Goal: Book appointment/travel/reservation

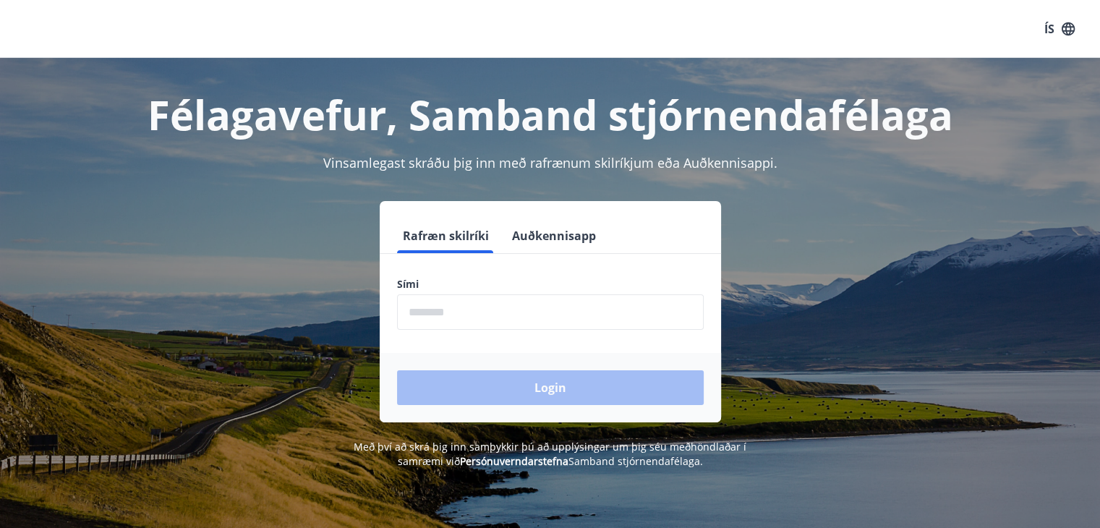
click at [452, 313] on input "phone" at bounding box center [550, 311] width 307 height 35
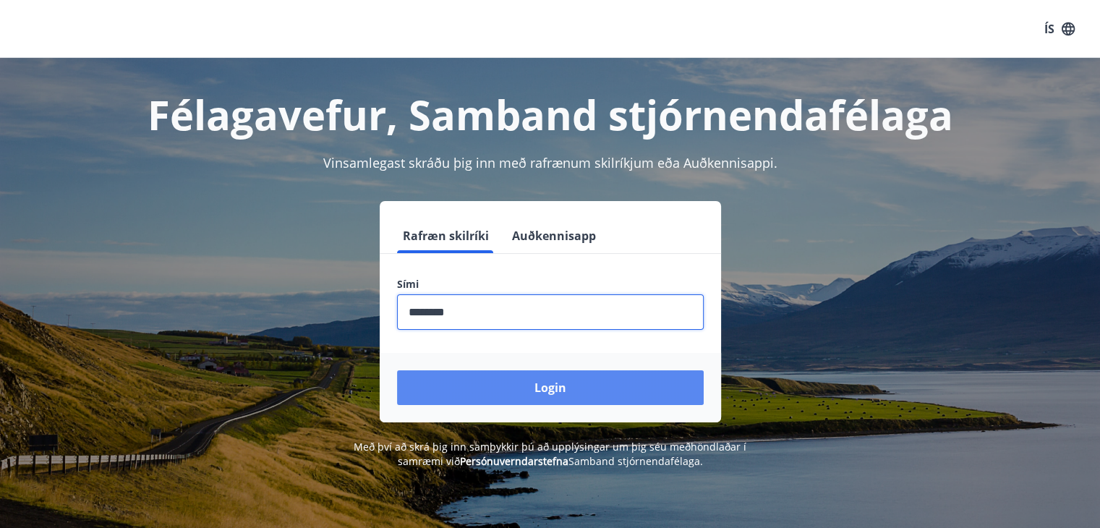
type input "********"
click at [542, 385] on button "Login" at bounding box center [550, 387] width 307 height 35
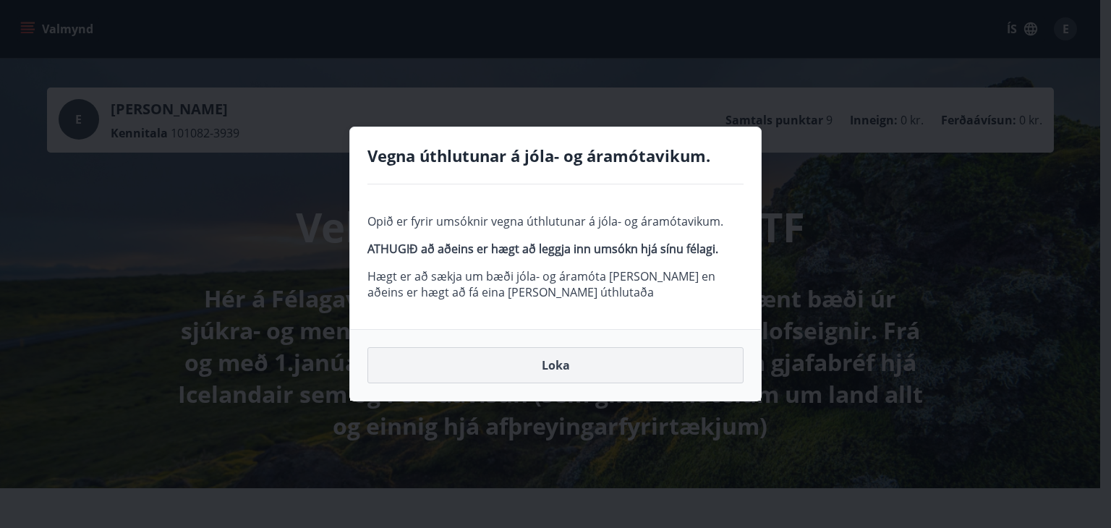
click at [564, 368] on button "Loka" at bounding box center [555, 365] width 376 height 36
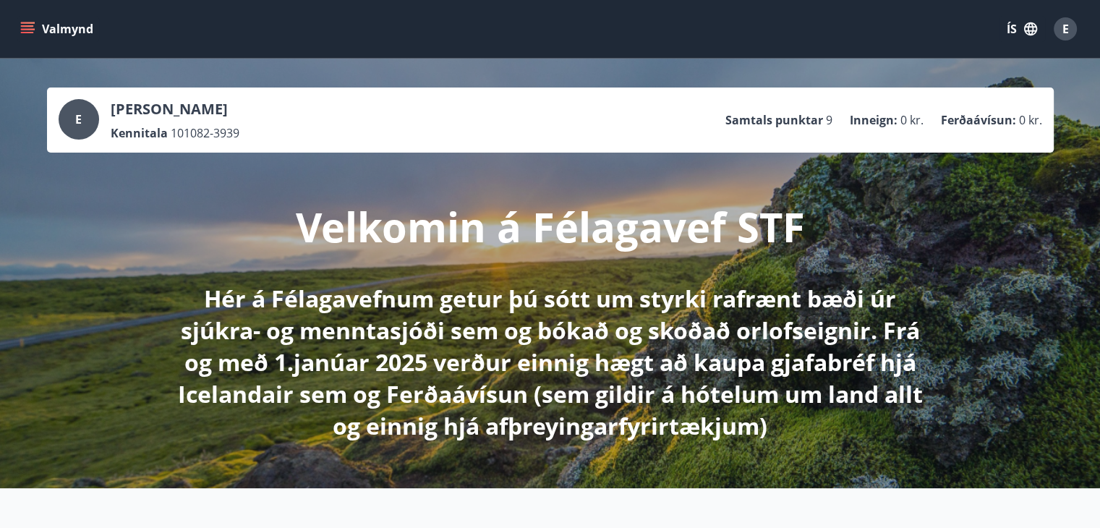
click at [26, 30] on icon "menu" at bounding box center [27, 29] width 14 height 14
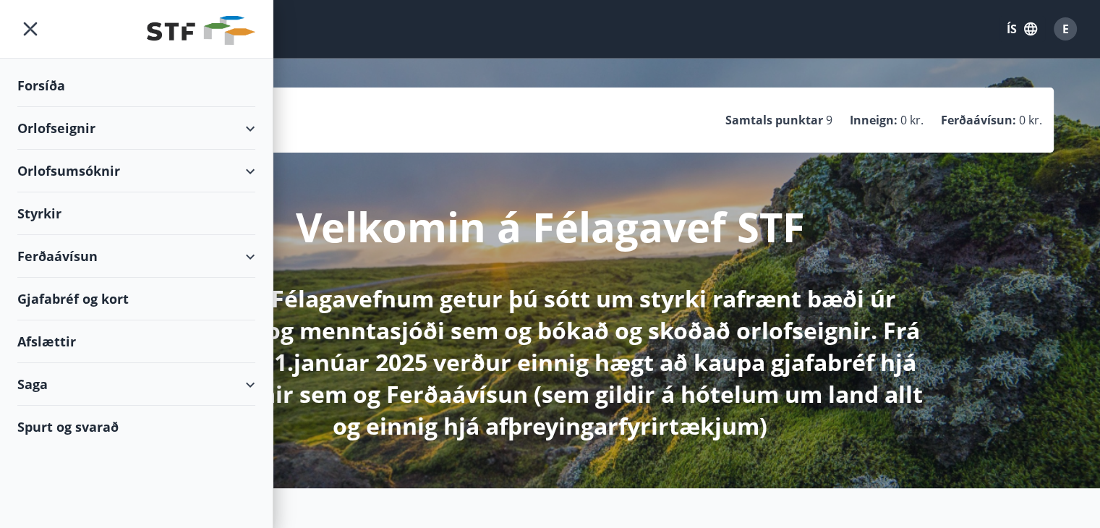
click at [52, 130] on div "Orlofseignir" at bounding box center [136, 128] width 238 height 43
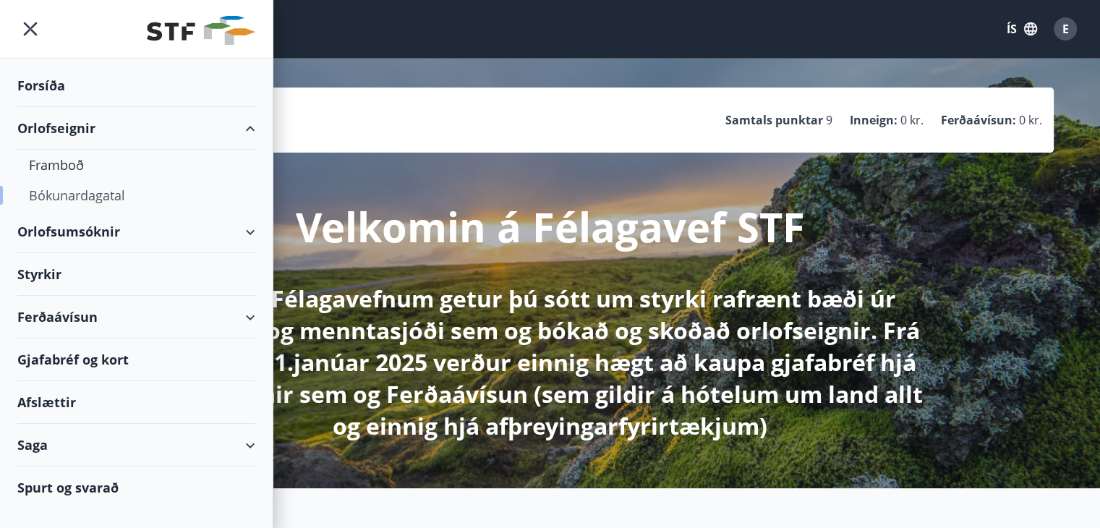
click at [47, 192] on div "Bókunardagatal" at bounding box center [136, 195] width 215 height 30
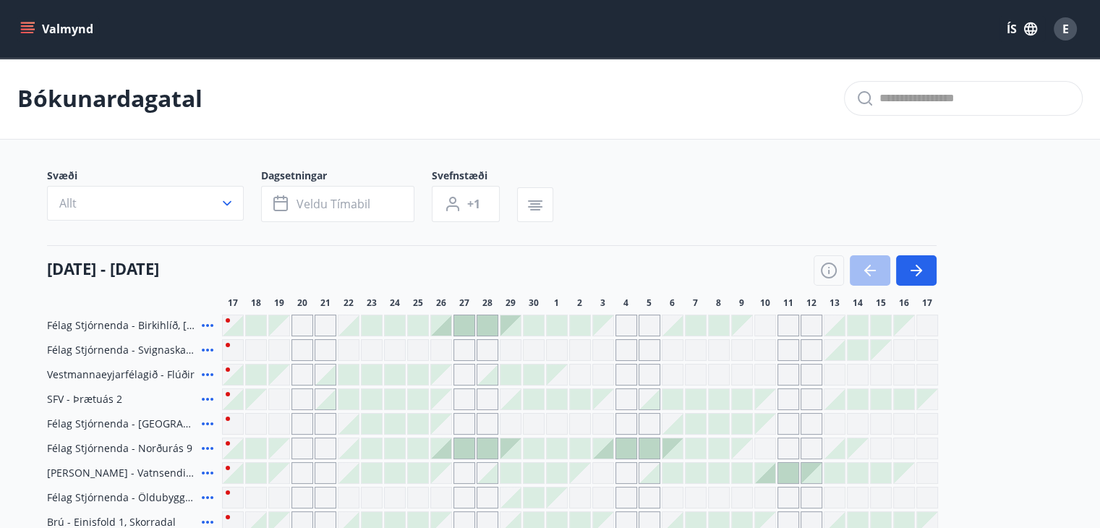
click at [912, 273] on icon "button" at bounding box center [915, 270] width 17 height 17
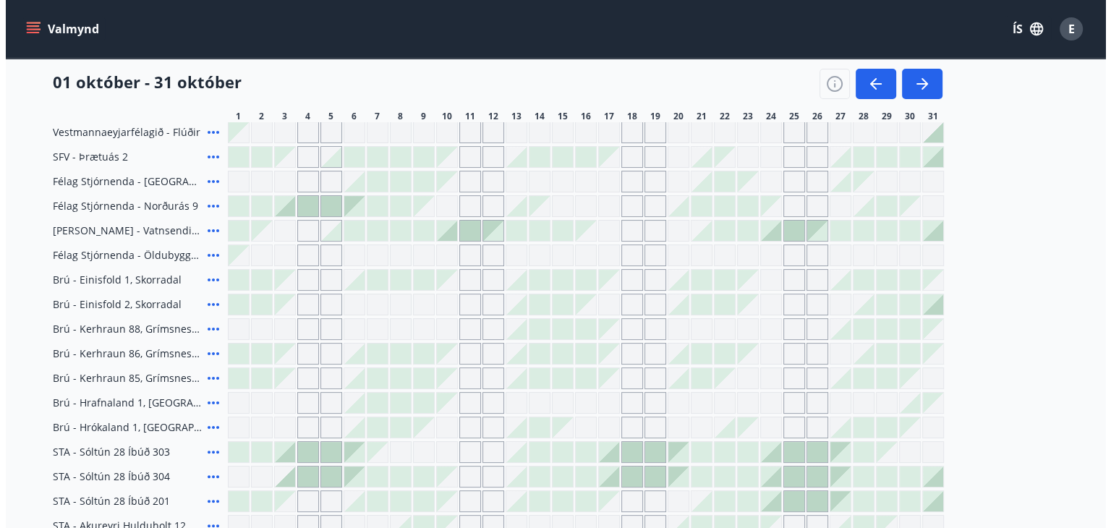
scroll to position [217, 0]
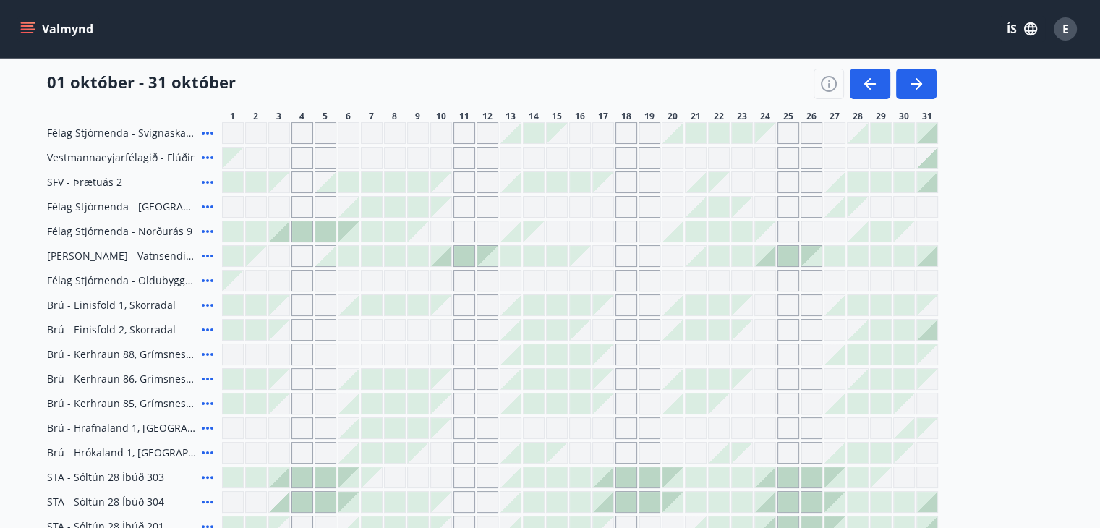
click at [205, 255] on icon at bounding box center [207, 255] width 17 height 17
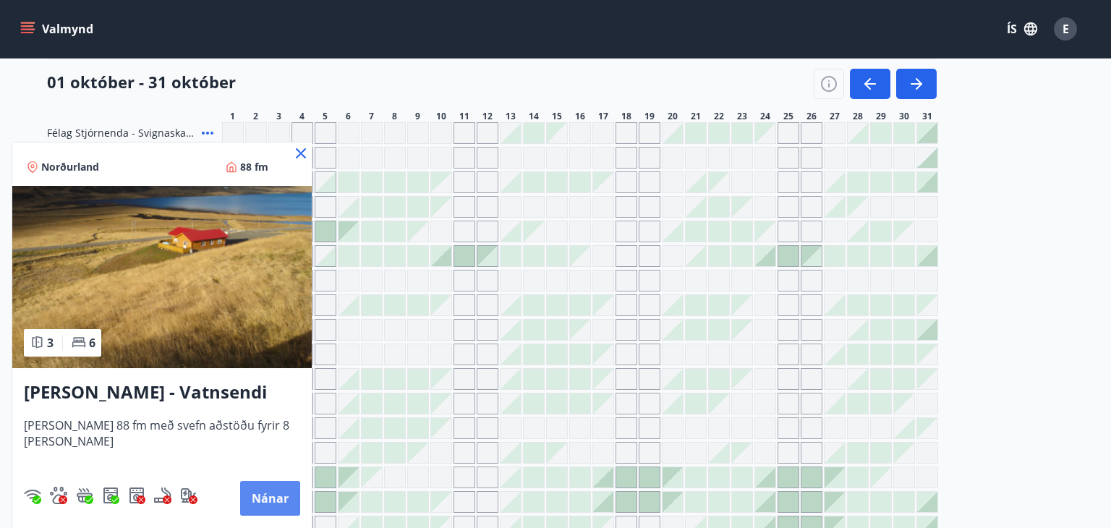
click at [254, 487] on button "Nánar" at bounding box center [270, 498] width 60 height 35
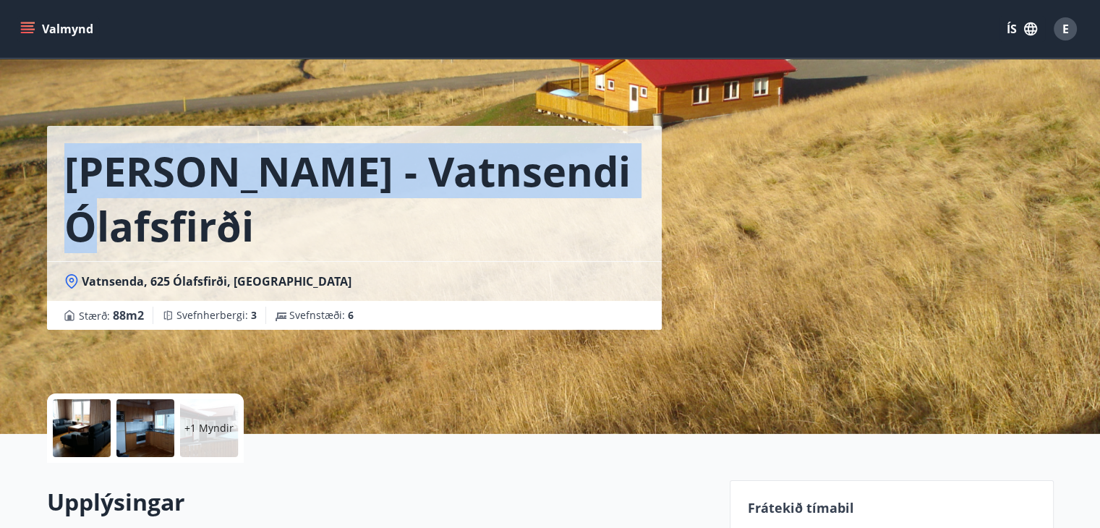
drag, startPoint x: 68, startPoint y: 168, endPoint x: 592, endPoint y: 160, distance: 524.2
click at [590, 161] on h1 "[PERSON_NAME] - Vatnsendi Ólafsfirði" at bounding box center [354, 198] width 580 height 110
copy h1 "[PERSON_NAME] - Vatnsendi Ólafsfirði"
